Goal: Obtain resource: Obtain resource

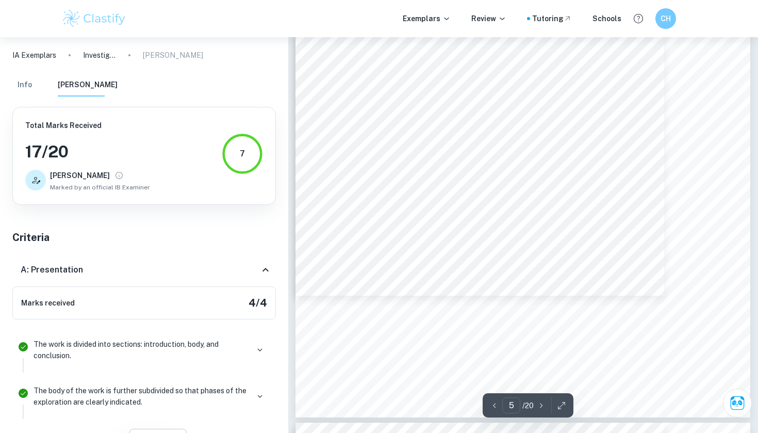
scroll to position [2867, 0]
click at [673, 72] on div "5 imputation, the player whose putts per round average was closest to that of t…" at bounding box center [523, 94] width 455 height 643
click at [624, 67] on div "5 imputation, the player whose putts per round average was closest to that of t…" at bounding box center [523, 94] width 455 height 643
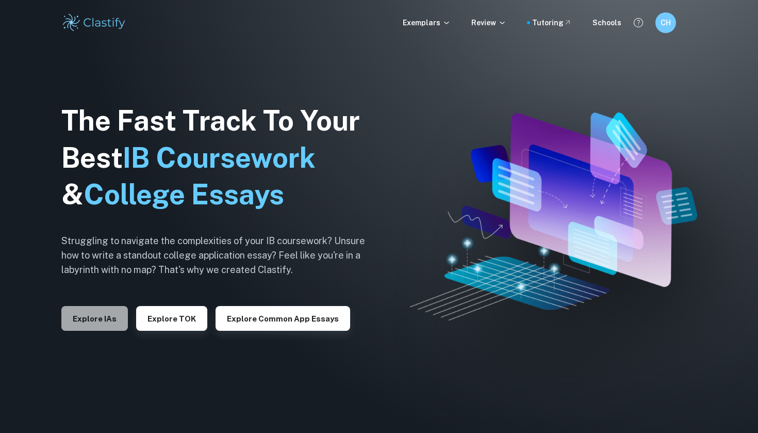
click at [91, 323] on button "Explore IAs" at bounding box center [94, 318] width 67 height 25
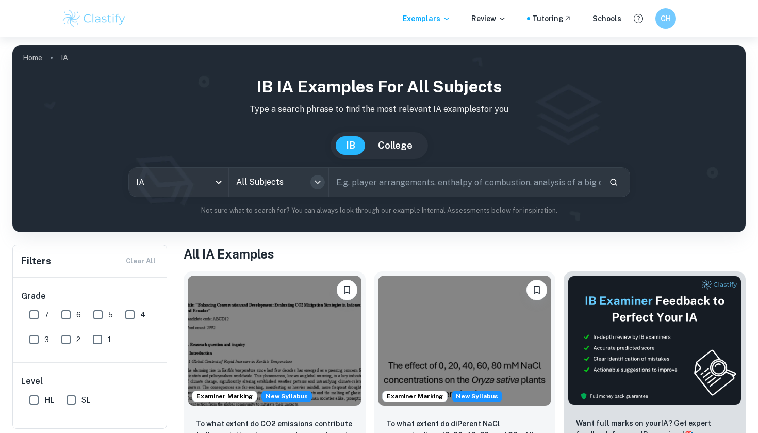
click at [321, 181] on icon "Open" at bounding box center [318, 182] width 12 height 12
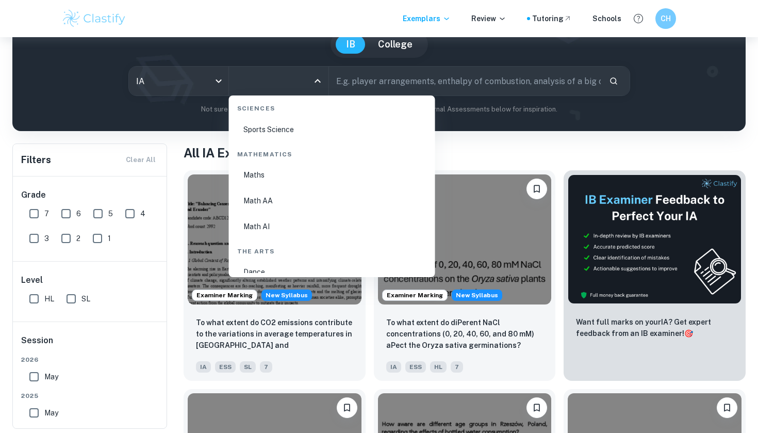
scroll to position [1737, 0]
click at [276, 230] on li "Math AI" at bounding box center [332, 228] width 198 height 24
type input "Math AI"
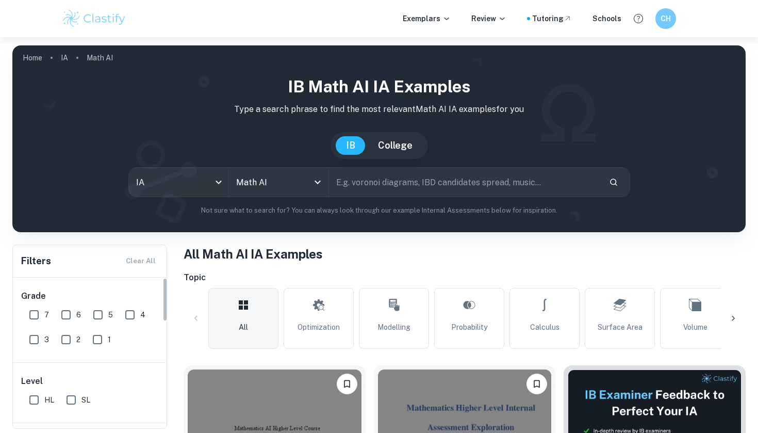
click at [34, 313] on input "7" at bounding box center [34, 314] width 21 height 21
checkbox input "true"
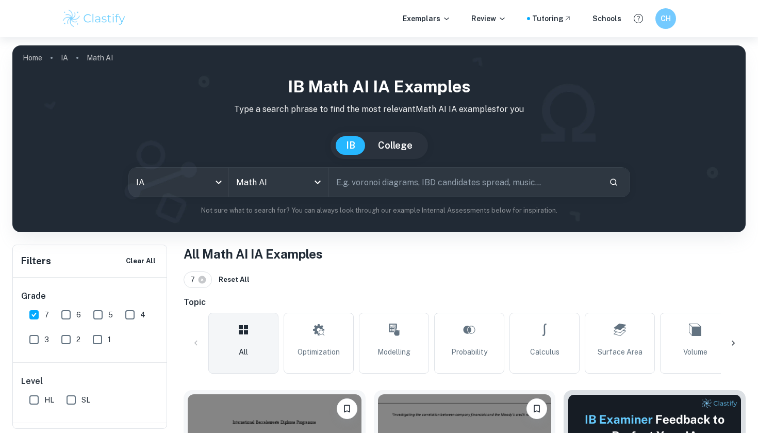
scroll to position [123, 0]
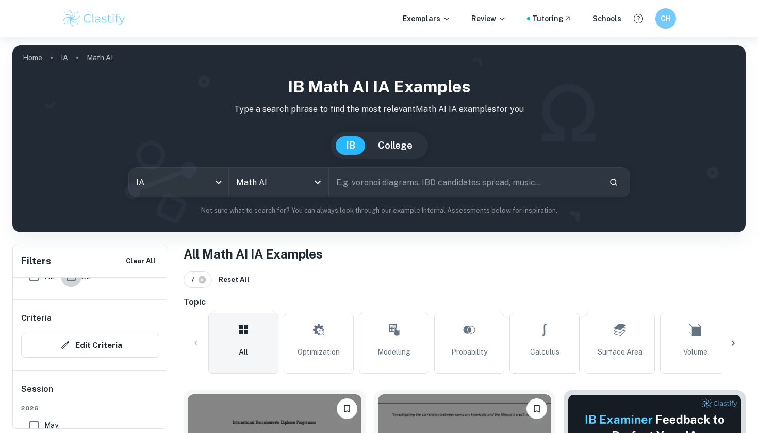
click at [75, 282] on input "SL" at bounding box center [71, 276] width 21 height 21
checkbox input "true"
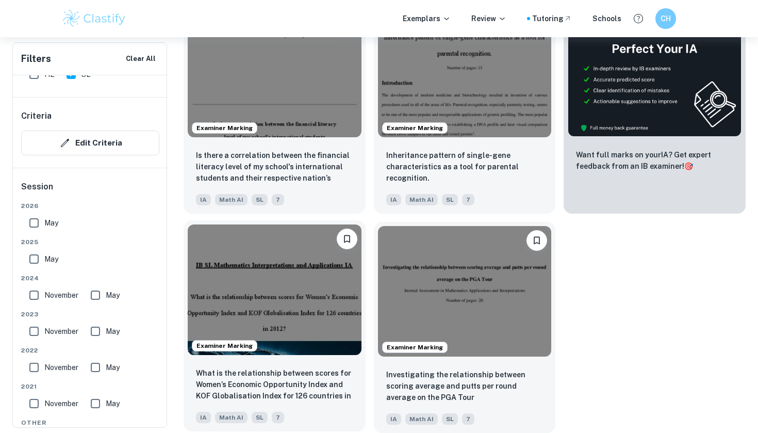
scroll to position [387, 0]
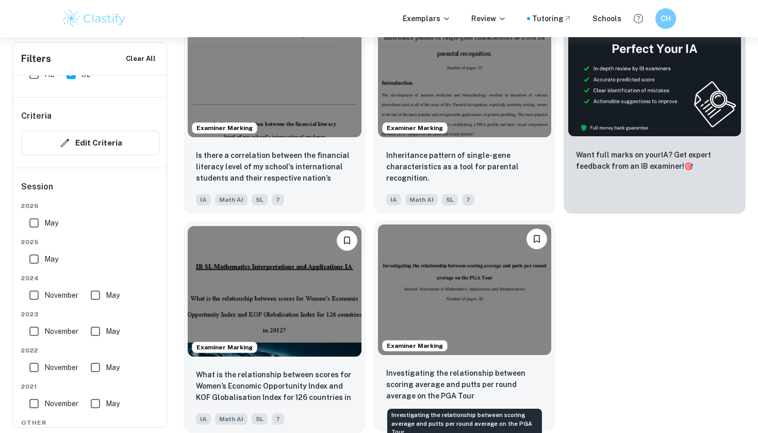
click at [466, 379] on p "Investigating the relationship between scoring average and putts per round aver…" at bounding box center [464, 384] width 157 height 34
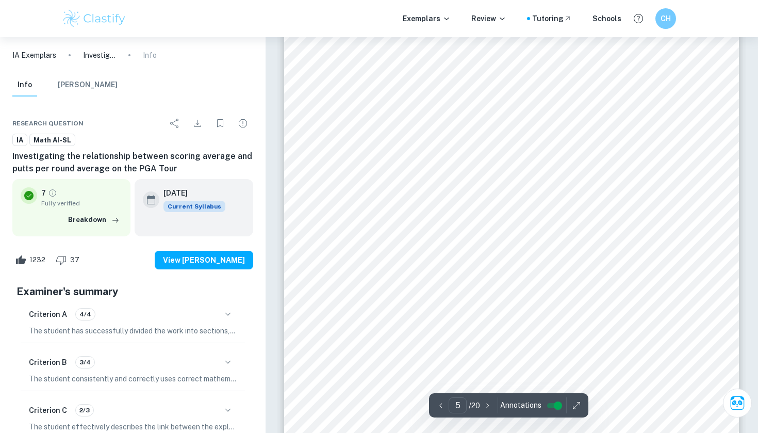
scroll to position [2858, 0]
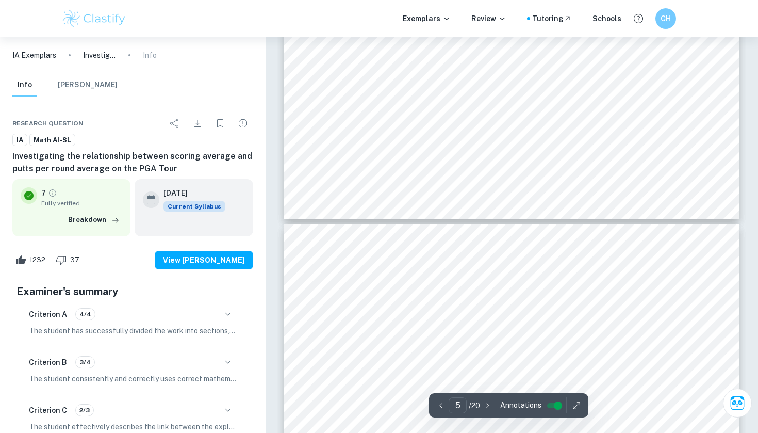
type input "6"
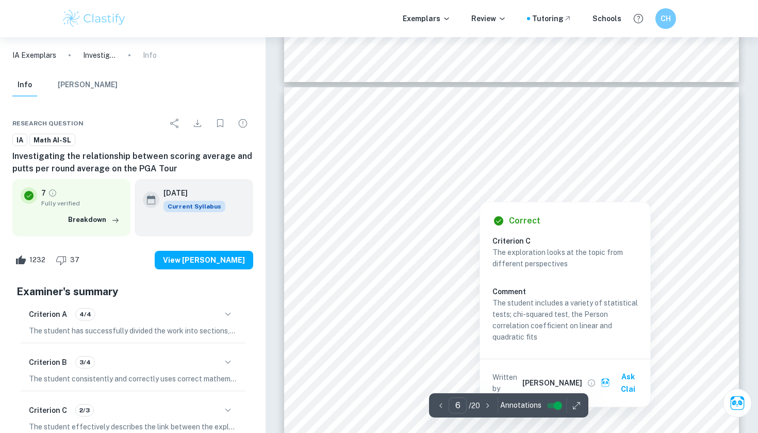
scroll to position [3276, 0]
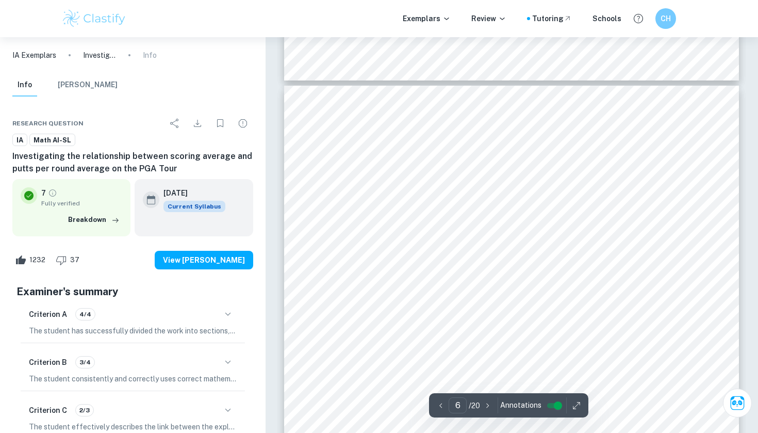
click at [681, 97] on div "6 Chi-squared test Firstly, the chi-squared test was performed to establish whe…" at bounding box center [511, 407] width 455 height 643
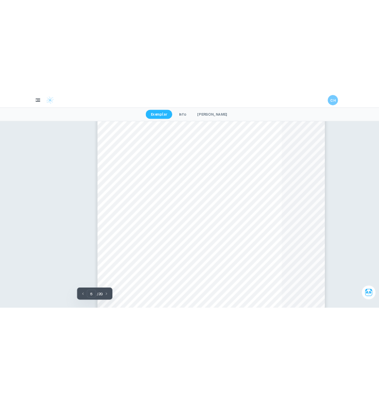
scroll to position [3119, 0]
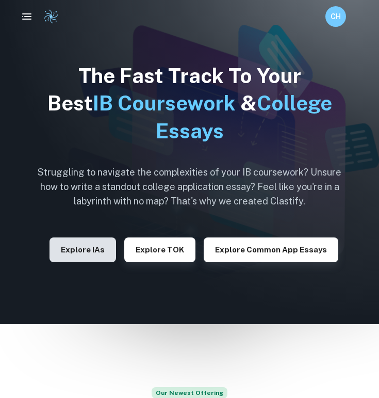
click at [101, 252] on button "Explore IAs" at bounding box center [83, 249] width 67 height 25
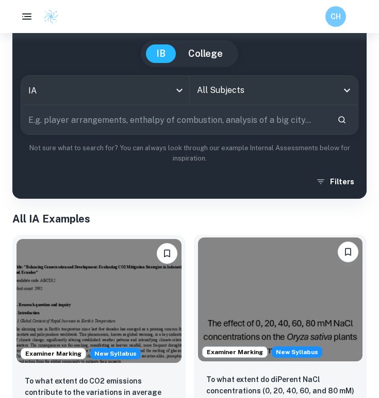
scroll to position [77, 0]
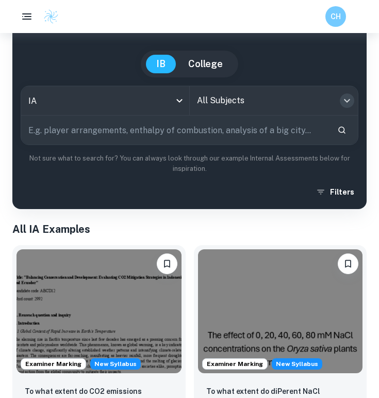
click at [346, 107] on button "Open" at bounding box center [347, 100] width 14 height 14
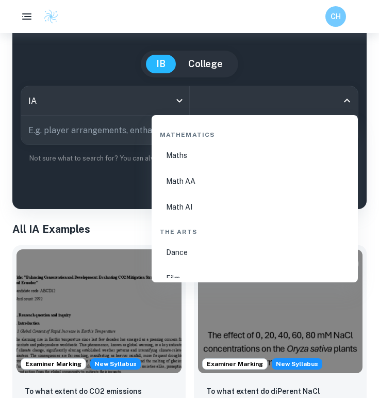
scroll to position [1796, 0]
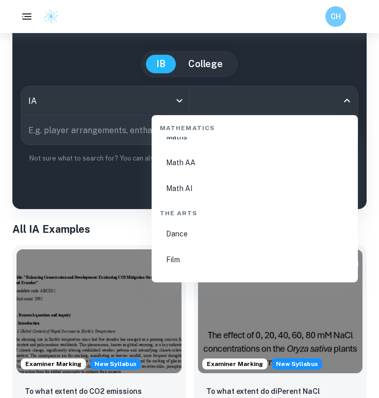
click at [209, 183] on li "Math AI" at bounding box center [255, 188] width 198 height 24
type input "Math AI"
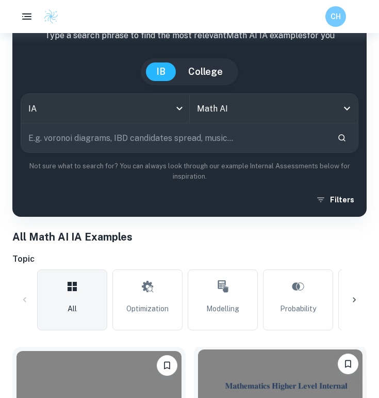
scroll to position [81, 0]
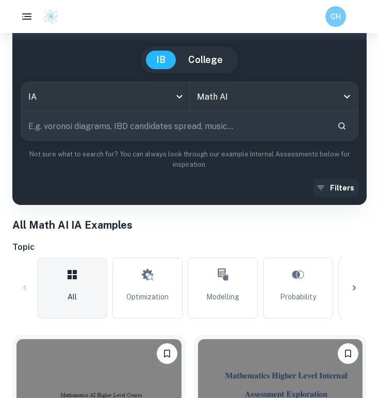
click at [343, 190] on button "Filters" at bounding box center [336, 187] width 45 height 19
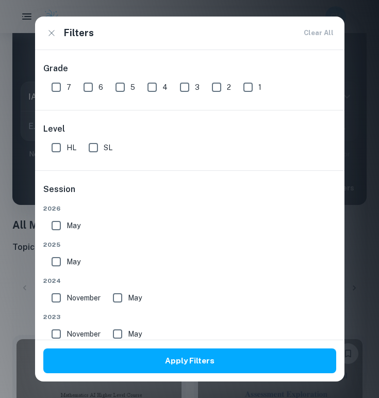
click at [89, 145] on input "SL" at bounding box center [93, 147] width 21 height 21
checkbox input "true"
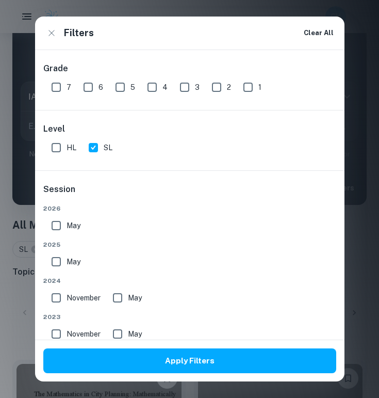
click at [59, 88] on input "7" at bounding box center [56, 87] width 21 height 21
checkbox input "true"
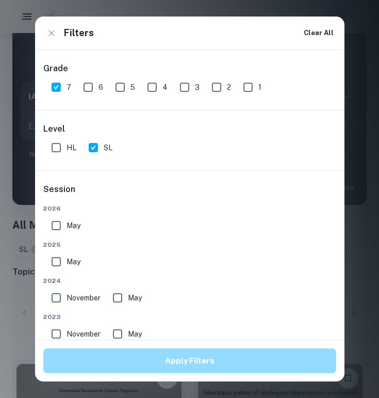
click at [132, 356] on button "Apply Filters" at bounding box center [189, 360] width 293 height 25
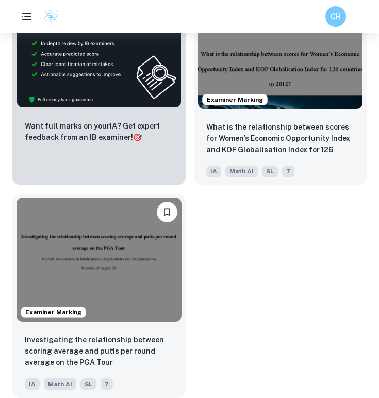
scroll to position [671, 0]
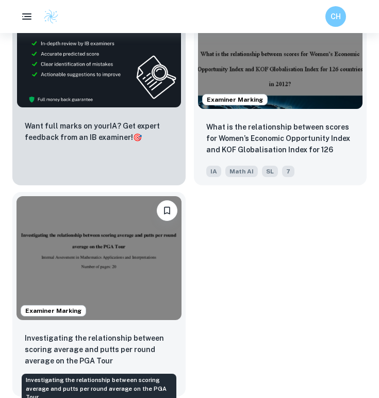
click at [95, 349] on p "Investigating the relationship between scoring average and putts per round aver…" at bounding box center [99, 349] width 149 height 34
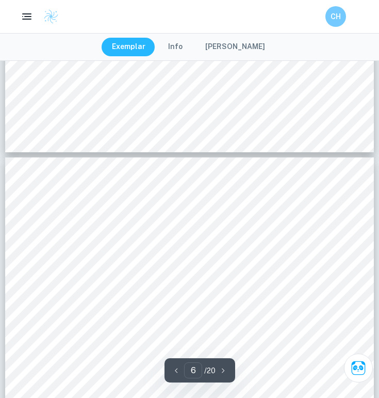
scroll to position [2610, 0]
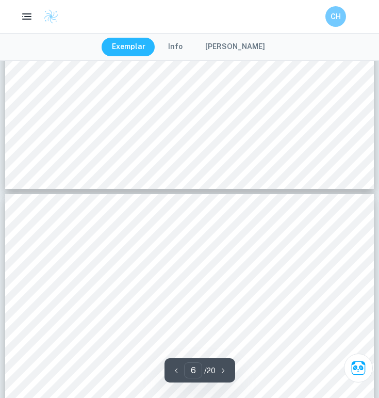
type input "7"
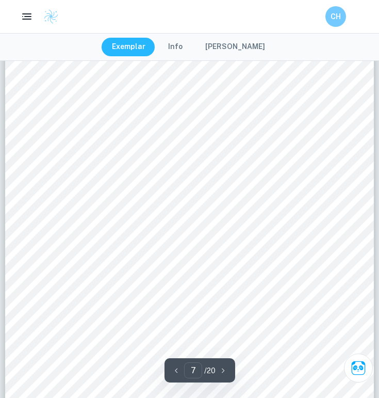
scroll to position [3367, 0]
drag, startPoint x: 89, startPoint y: 291, endPoint x: 290, endPoint y: 290, distance: 200.6
click at [290, 290] on span "Degrees of freedom = (number of columns-1) × (number of rows-1)" at bounding box center [190, 291] width 202 height 7
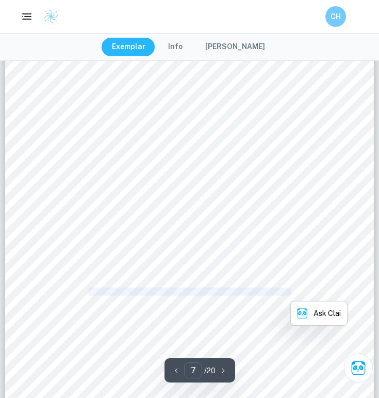
copy span "Degrees of freedom = (number of columns-1) × (number of rows-1)"
click at [326, 280] on div "7 f e = 44 × 51 95 = 23.6210 … ≈ 23.62 (2 DP) Table 3 Expected frequencies Belo…" at bounding box center [189, 184] width 369 height 521
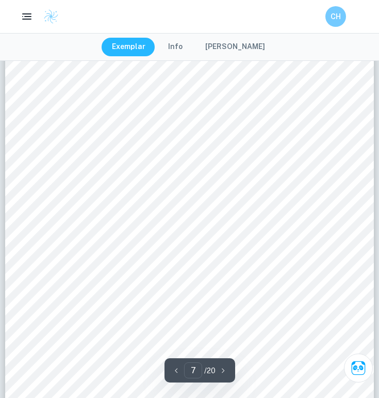
click at [326, 280] on div "7 f e = 44 × 51 95 = 23.6210 … ≈ 23.62 (2 DP) Table 3 Expected frequencies Belo…" at bounding box center [189, 184] width 369 height 521
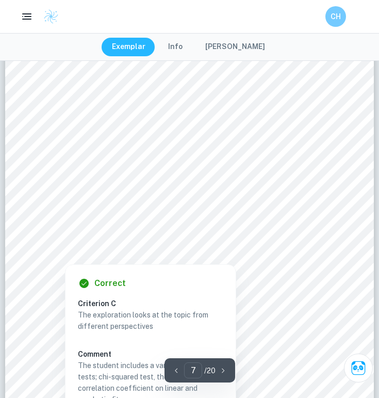
click at [305, 244] on div at bounding box center [200, 244] width 257 height 17
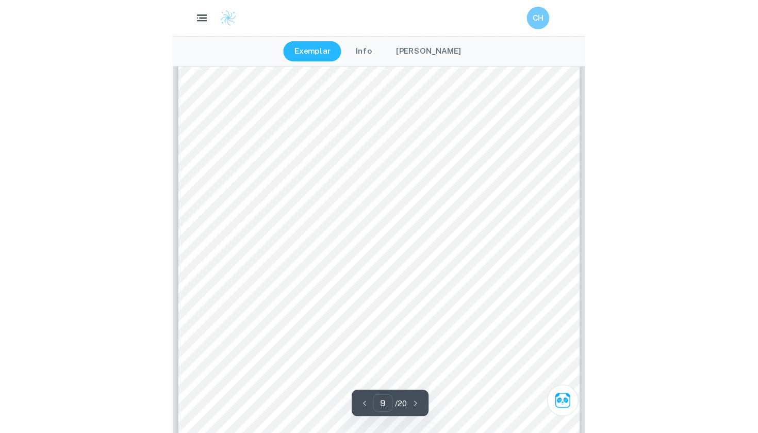
scroll to position [4247, 0]
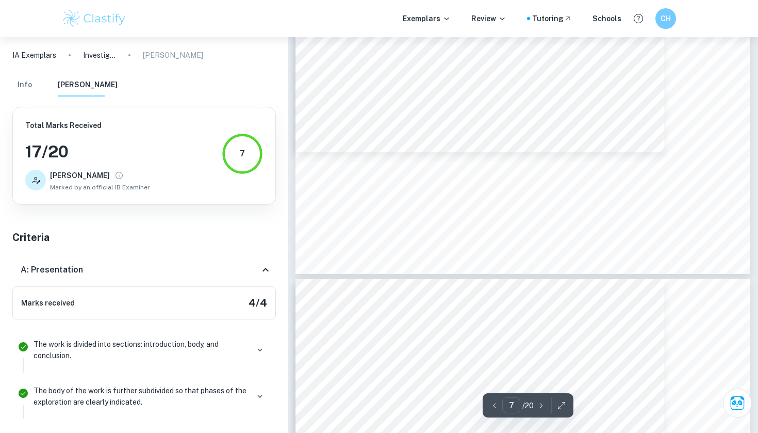
type input "6"
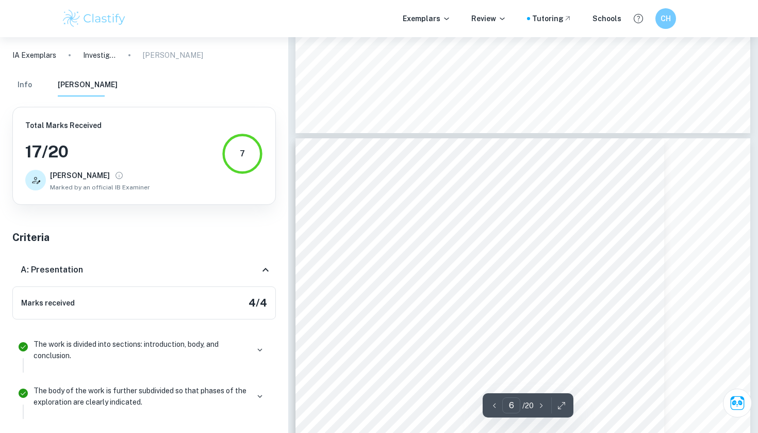
scroll to position [3113, 0]
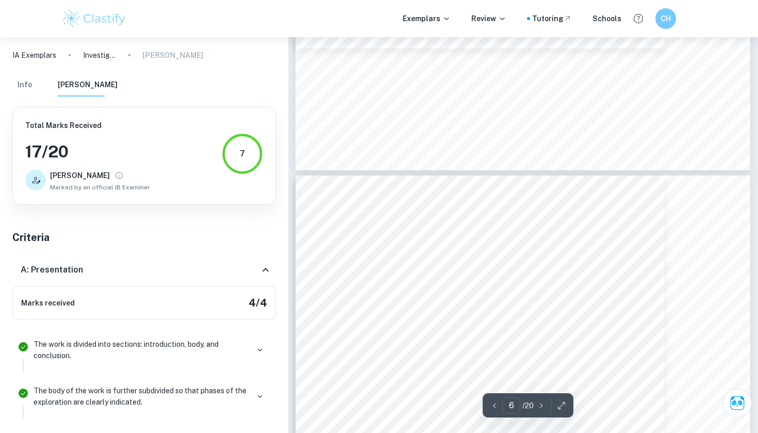
click at [379, 26] on div "Exemplars Review Tutoring Schools CH" at bounding box center [379, 18] width 660 height 21
click at [379, 21] on p "Exemplars" at bounding box center [427, 18] width 48 height 11
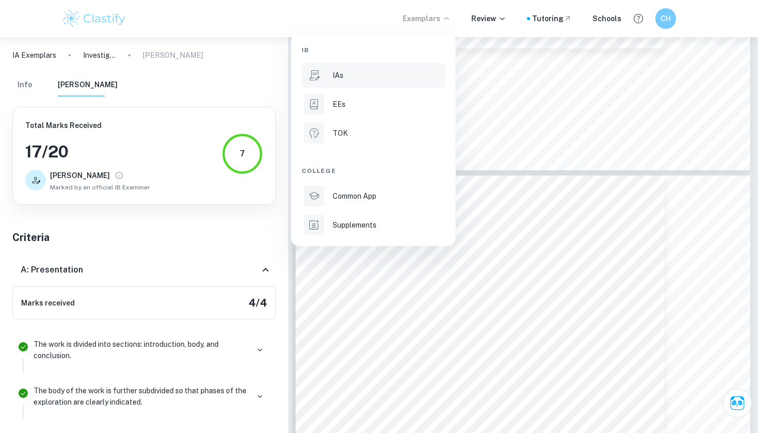
click at [359, 74] on div "IAs" at bounding box center [388, 75] width 110 height 11
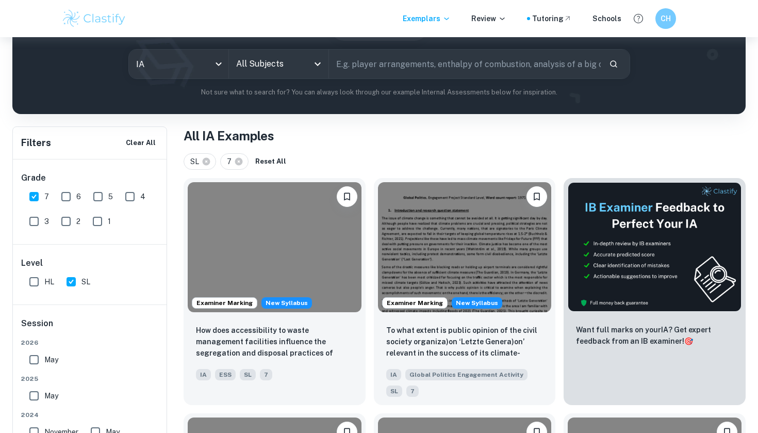
scroll to position [152, 0]
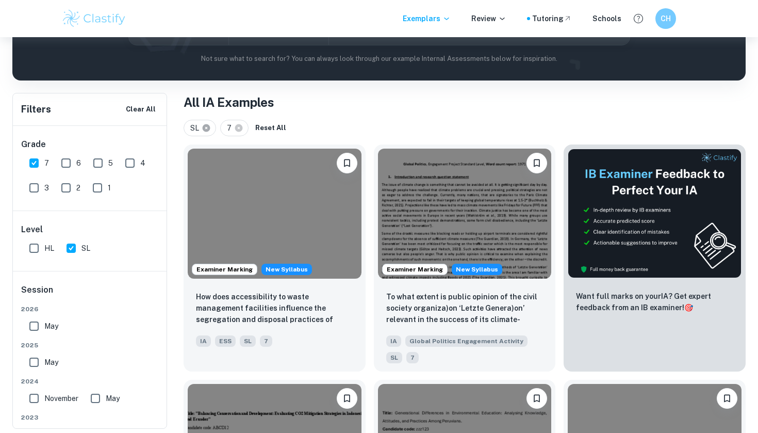
click at [208, 130] on icon at bounding box center [207, 128] width 8 height 8
checkbox input "false"
click at [44, 250] on input "HL" at bounding box center [34, 248] width 21 height 21
checkbox input "true"
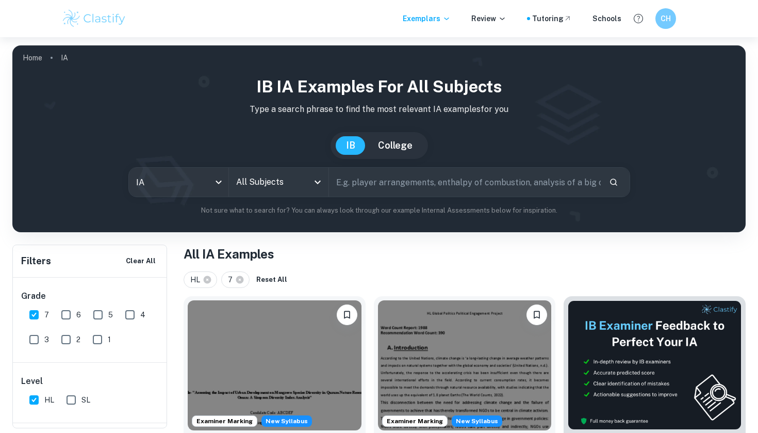
scroll to position [0, 0]
click at [319, 183] on icon "Open" at bounding box center [318, 182] width 12 height 12
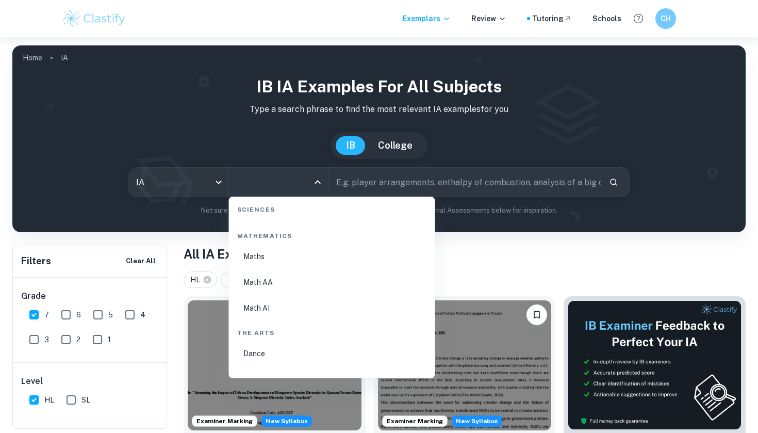
scroll to position [1801, 0]
click at [281, 262] on li "Math AI" at bounding box center [332, 265] width 198 height 24
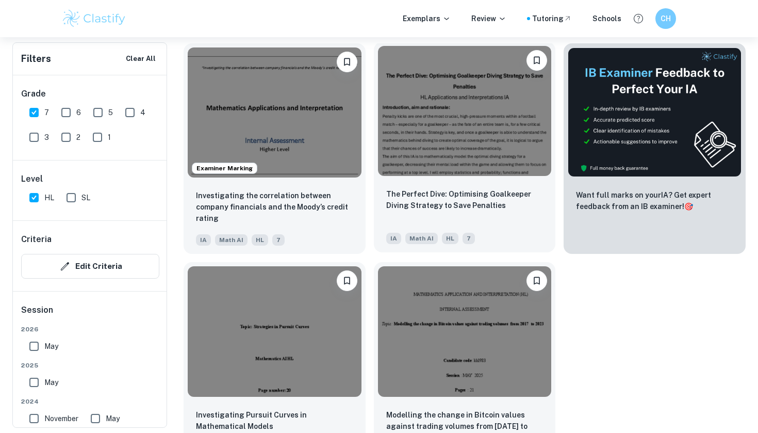
scroll to position [344, 0]
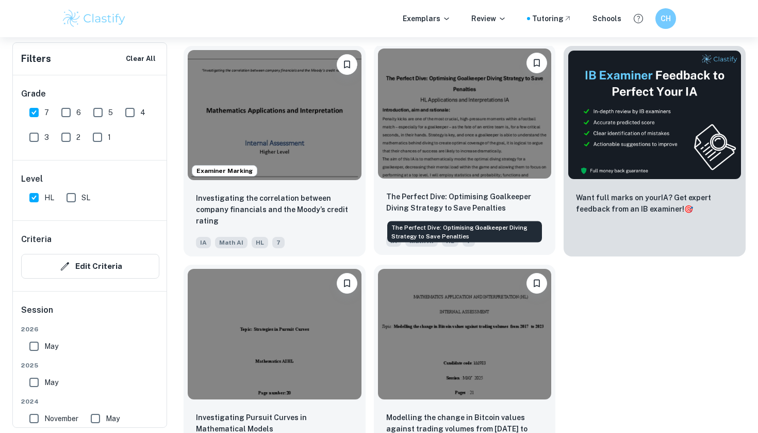
click at [379, 209] on p "The Perfect Dive: Optimising Goalkeeper Diving Strategy to Save Penalties" at bounding box center [464, 202] width 157 height 23
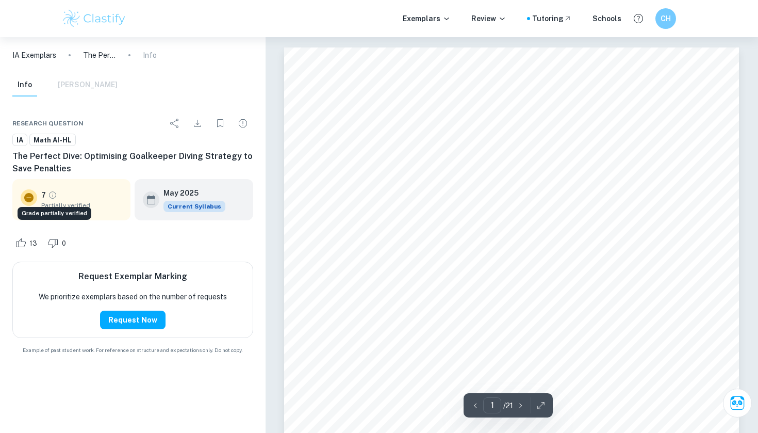
click at [49, 195] on icon "Grade partially verified" at bounding box center [52, 195] width 7 height 7
click at [138, 320] on button "Request Now" at bounding box center [132, 319] width 65 height 19
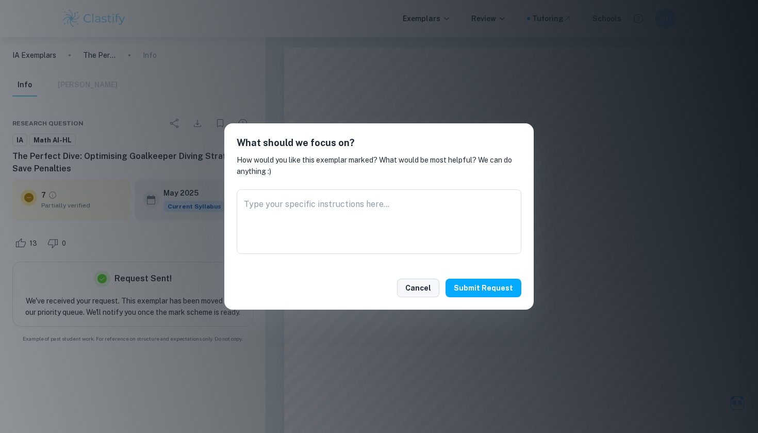
click at [379, 294] on button "Cancel" at bounding box center [418, 287] width 42 height 19
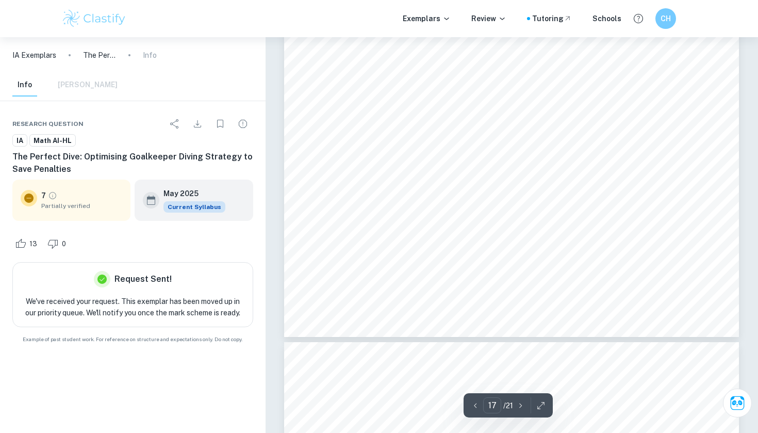
scroll to position [10817, 1]
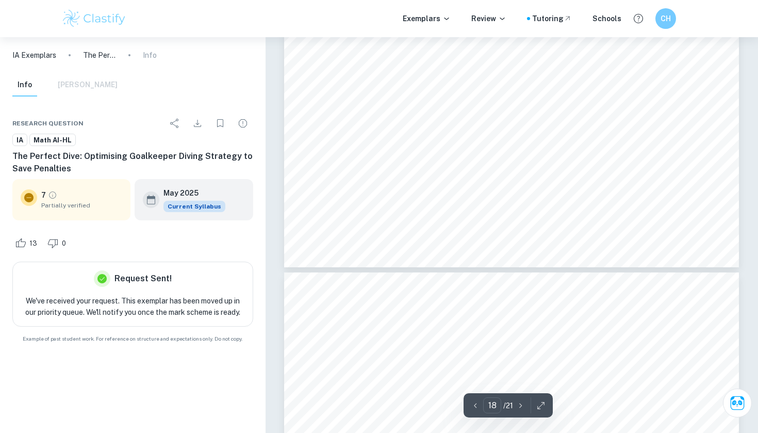
type input "19"
